Goal: Task Accomplishment & Management: Manage account settings

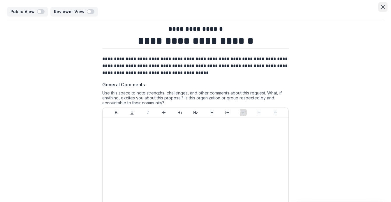
click at [381, 6] on icon "Close" at bounding box center [382, 6] width 3 height 3
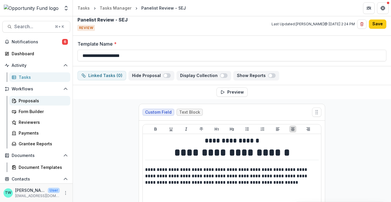
click at [28, 102] on div "Proposals" at bounding box center [42, 101] width 47 height 6
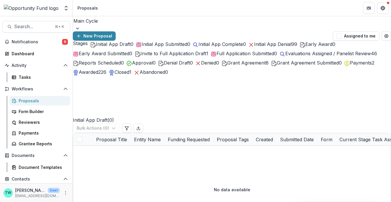
click at [227, 66] on span "Grant Agreement" at bounding box center [246, 63] width 38 height 6
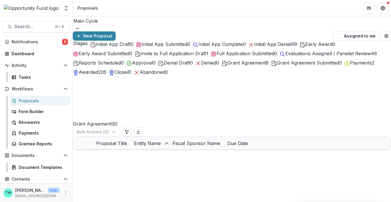
scroll to position [9, 0]
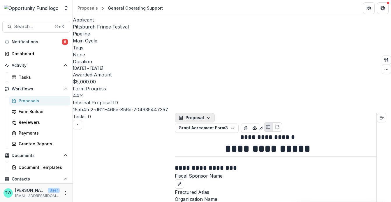
click at [199, 113] on button "Proposal" at bounding box center [195, 117] width 40 height 9
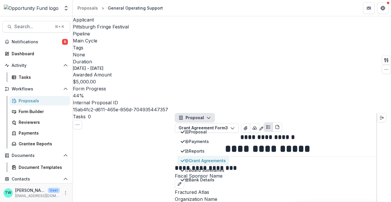
click at [203, 158] on div "Grant Agreements" at bounding box center [205, 161] width 41 height 6
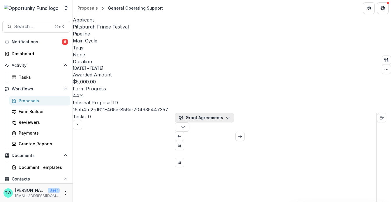
click at [226, 116] on icon "button" at bounding box center [227, 118] width 5 height 5
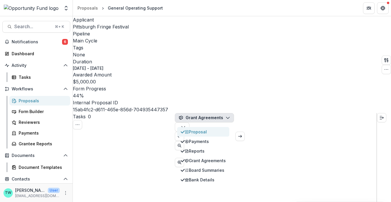
click at [208, 129] on div "Proposal" at bounding box center [205, 132] width 41 height 6
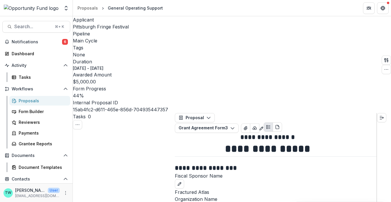
select select "*********"
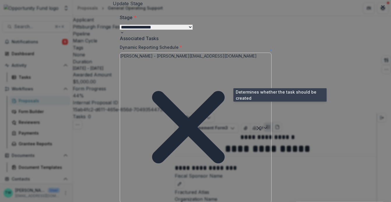
click at [271, 51] on span at bounding box center [270, 50] width 1 height 1
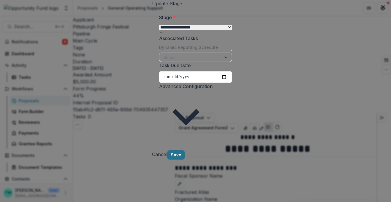
click at [185, 160] on button "Save" at bounding box center [175, 154] width 17 height 9
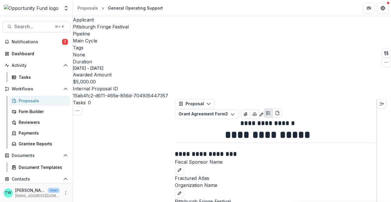
scroll to position [164, 0]
select select "********"
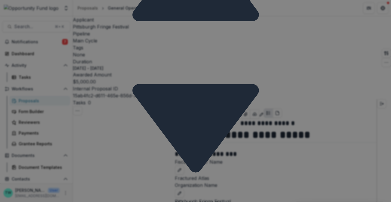
scroll to position [477, 0]
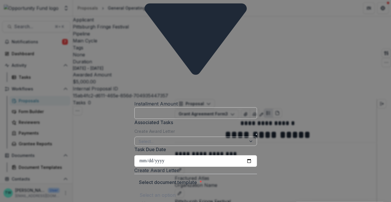
scroll to position [510, 0]
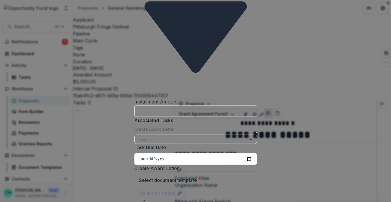
select select "**********"
click at [150, 189] on div at bounding box center [195, 193] width 112 height 8
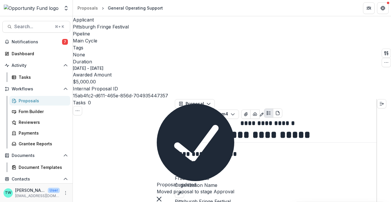
scroll to position [180, 0]
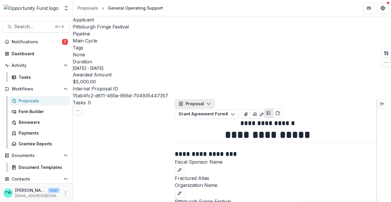
click at [207, 102] on icon "button" at bounding box center [208, 104] width 5 height 5
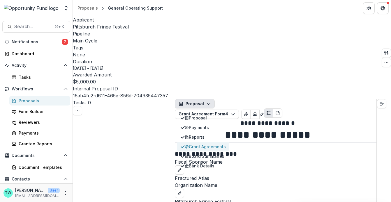
click at [203, 144] on div "Grant Agreements" at bounding box center [205, 147] width 41 height 6
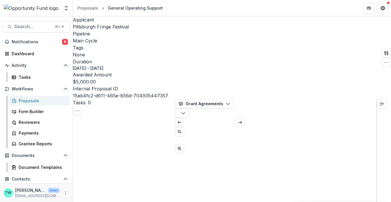
scroll to position [301, 0]
select select "**********"
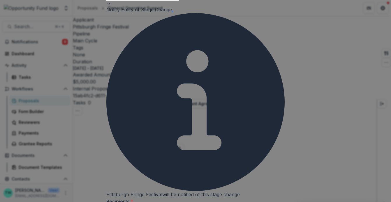
scroll to position [30, 0]
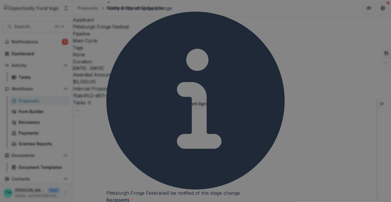
click at [173, 10] on span at bounding box center [172, 9] width 1 height 1
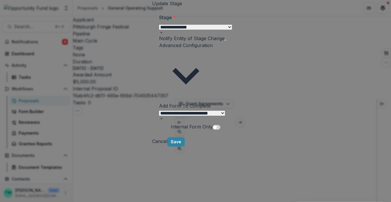
click at [165, 111] on select "**********" at bounding box center [192, 113] width 66 height 5
click at [159, 111] on select "**********" at bounding box center [192, 113] width 66 height 5
click at [185, 144] on button "Save" at bounding box center [175, 141] width 17 height 9
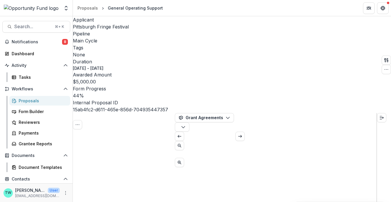
scroll to position [100, 0]
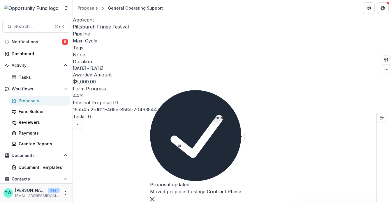
click at [210, 113] on button "Grant Agreements" at bounding box center [204, 117] width 59 height 9
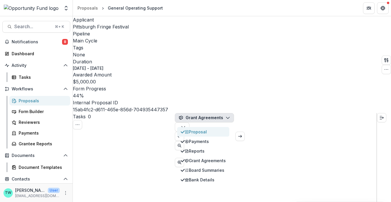
click at [207, 129] on div "Proposal" at bounding box center [205, 132] width 41 height 6
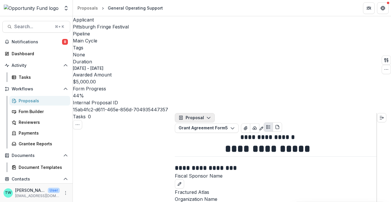
click at [202, 113] on button "Proposal" at bounding box center [195, 117] width 40 height 9
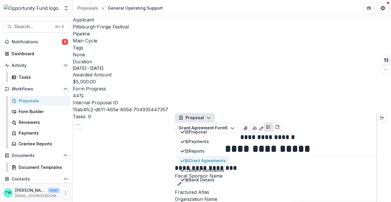
click at [204, 158] on div "Grant Agreements" at bounding box center [205, 161] width 41 height 6
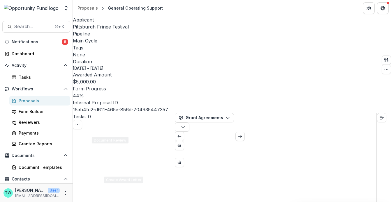
scroll to position [84, 0]
click at [185, 125] on icon "button" at bounding box center [183, 127] width 5 height 5
click at [384, 58] on icon "button" at bounding box center [386, 60] width 5 height 5
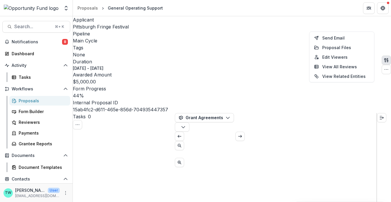
click at [276, 132] on div "* ***" at bounding box center [275, 150] width 201 height 36
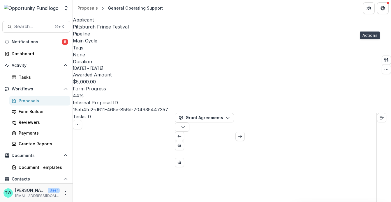
scroll to position [302, 0]
click at [31, 100] on div "Proposals" at bounding box center [42, 101] width 47 height 6
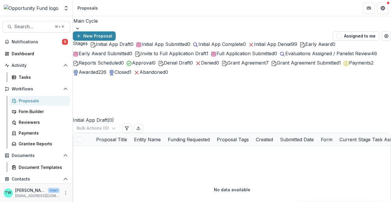
click at [227, 66] on span "Grant Agreement" at bounding box center [246, 63] width 38 height 6
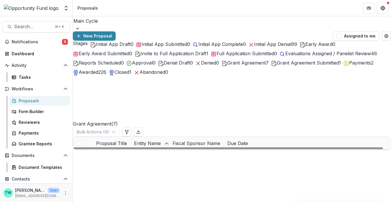
scroll to position [29, 0]
click at [139, 153] on link "Proposal to advance efforts to strengthen philanthropy’s capacity to center rac…" at bounding box center [195, 156] width 182 height 6
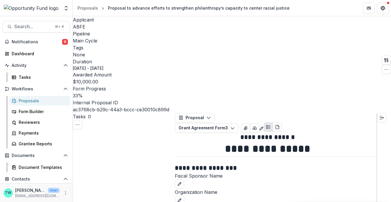
click at [29, 102] on div "Proposals" at bounding box center [42, 101] width 47 height 6
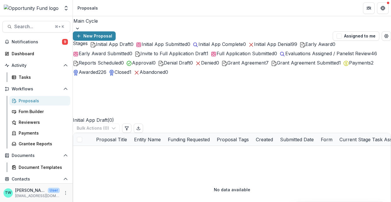
click at [227, 66] on span "Grant Agreement" at bounding box center [246, 63] width 38 height 6
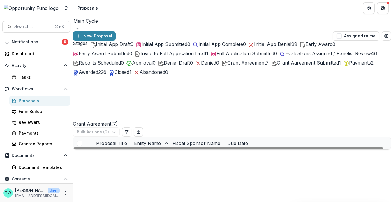
scroll to position [29, 0]
click at [118, 202] on link "Amplify Fund" at bounding box center [117, 206] width 26 height 6
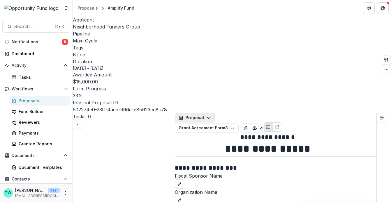
click at [200, 113] on button "Proposal" at bounding box center [195, 117] width 40 height 9
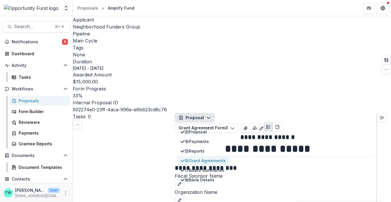
click at [210, 158] on div "Grant Agreements" at bounding box center [205, 161] width 41 height 6
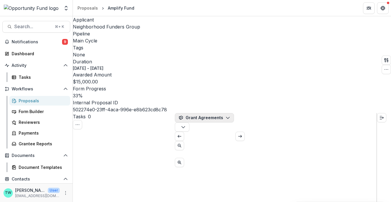
click at [226, 116] on icon "button" at bounding box center [227, 118] width 5 height 5
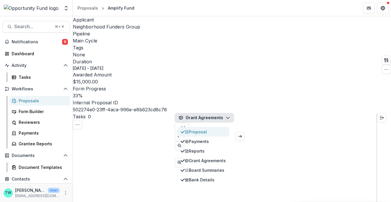
click at [209, 129] on div "Proposal" at bounding box center [205, 132] width 41 height 6
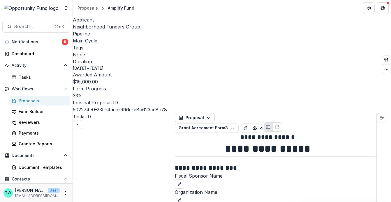
click at [34, 102] on div "Proposals" at bounding box center [42, 101] width 47 height 6
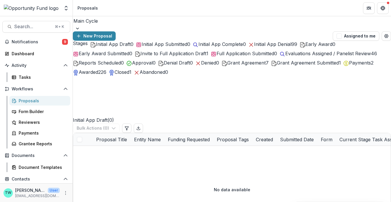
click at [227, 66] on span "Grant Agreement" at bounding box center [246, 63] width 38 height 6
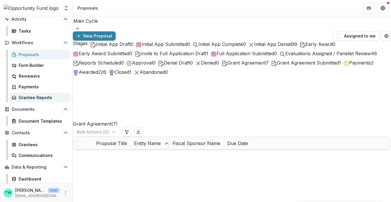
scroll to position [47, 0]
click at [31, 145] on div "Grantees" at bounding box center [42, 144] width 47 height 6
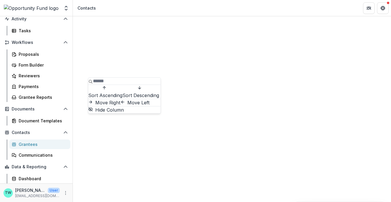
click at [116, 82] on input at bounding box center [116, 81] width 47 height 7
type input "******"
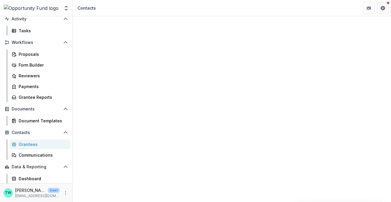
click at [192, 18] on div "Contacts" at bounding box center [232, 178] width 318 height 325
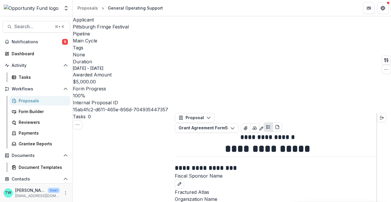
click at [24, 102] on div "Proposals" at bounding box center [42, 101] width 47 height 6
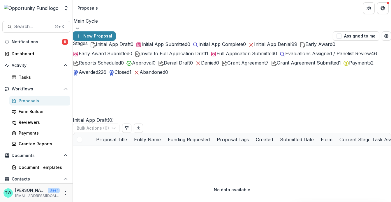
click at [277, 66] on span "Grant Agreement Submitted" at bounding box center [308, 63] width 62 height 6
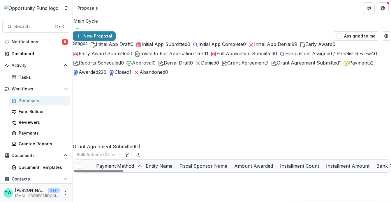
click at [277, 66] on span "Grant Agreement Submitted" at bounding box center [308, 63] width 62 height 6
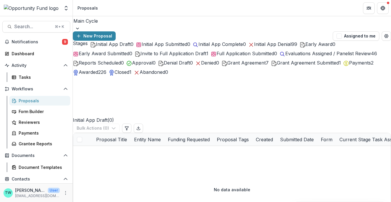
click at [277, 66] on span "Grant Agreement Submitted" at bounding box center [308, 63] width 62 height 6
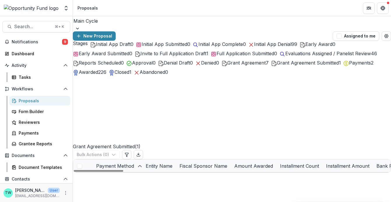
click at [199, 176] on link "Pittsburgh Fringe Festival" at bounding box center [202, 179] width 52 height 6
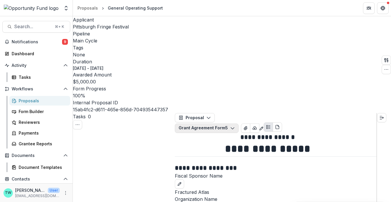
click at [235, 126] on icon "button" at bounding box center [232, 128] width 5 height 5
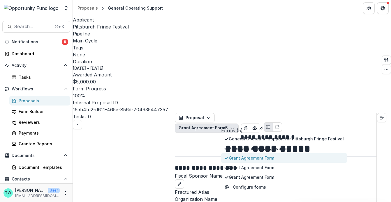
click at [274, 155] on span "Grant Agreement Form" at bounding box center [285, 158] width 115 height 6
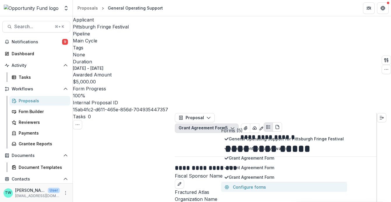
click at [256, 182] on button "Configure forms" at bounding box center [284, 187] width 126 height 10
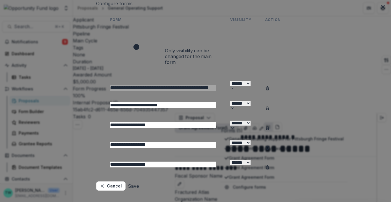
click at [270, 125] on button "Delete Grant Agreement Form" at bounding box center [267, 128] width 5 height 6
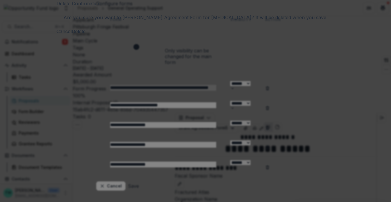
click at [86, 35] on button "Delete" at bounding box center [79, 31] width 14 height 7
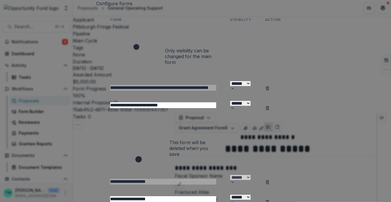
click at [268, 202] on icon "Delete Grant Agreement Form" at bounding box center [267, 203] width 2 height 2
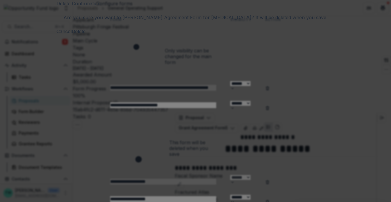
click at [86, 35] on button "Delete" at bounding box center [79, 31] width 14 height 7
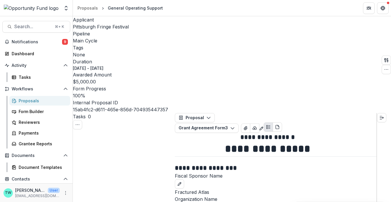
click at [32, 98] on div "Proposals" at bounding box center [42, 101] width 47 height 6
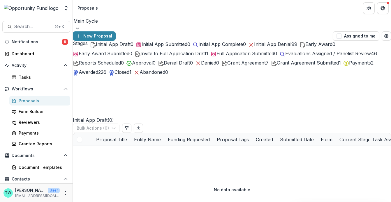
click at [277, 66] on span "Grant Agreement Submitted" at bounding box center [308, 63] width 62 height 6
